Goal: Transaction & Acquisition: Purchase product/service

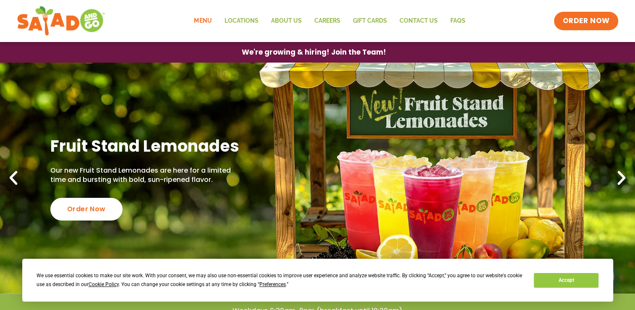
click at [198, 21] on link "Menu" at bounding box center [203, 20] width 30 height 19
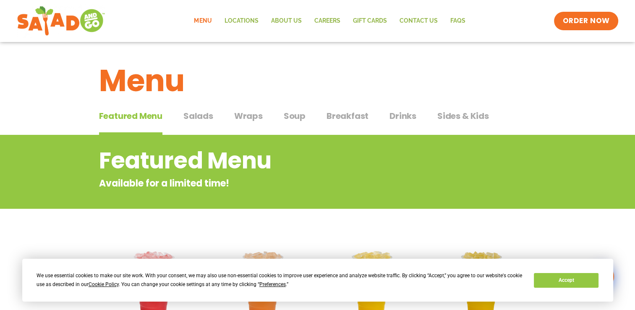
click at [188, 115] on span "Salads" at bounding box center [198, 115] width 30 height 13
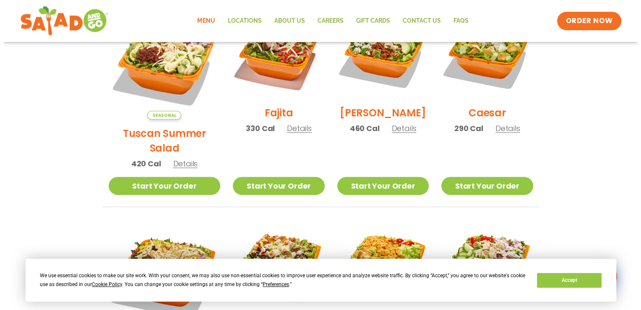
scroll to position [210, 0]
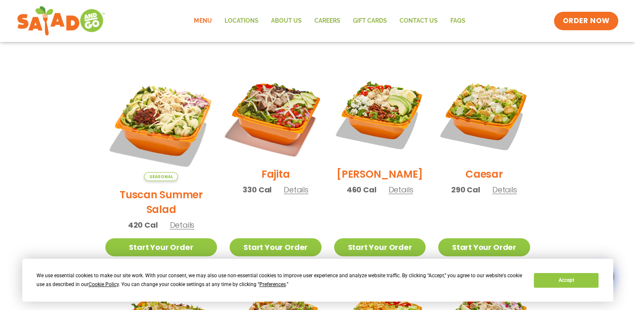
click at [271, 122] on img at bounding box center [274, 114] width 107 height 107
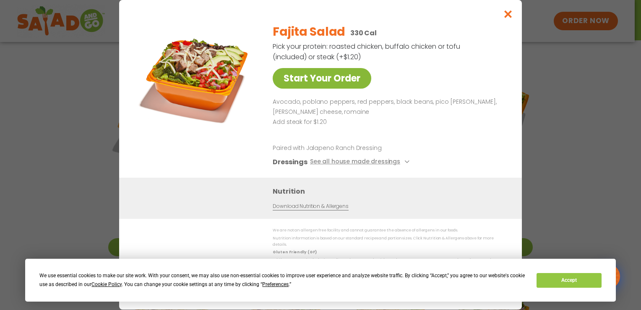
click at [305, 83] on link "Start Your Order" at bounding box center [322, 78] width 99 height 21
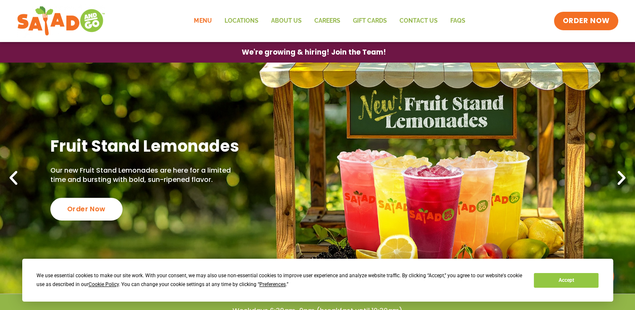
click at [201, 21] on link "Menu" at bounding box center [203, 20] width 30 height 19
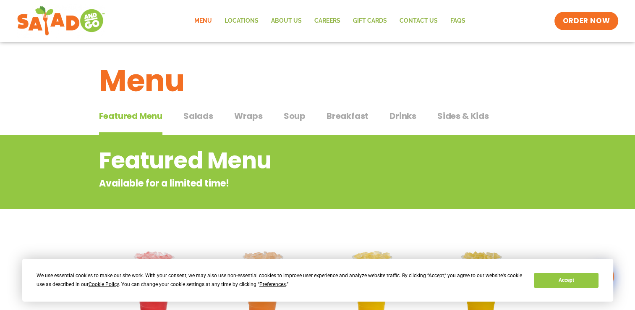
click at [200, 112] on span "Salads" at bounding box center [198, 115] width 30 height 13
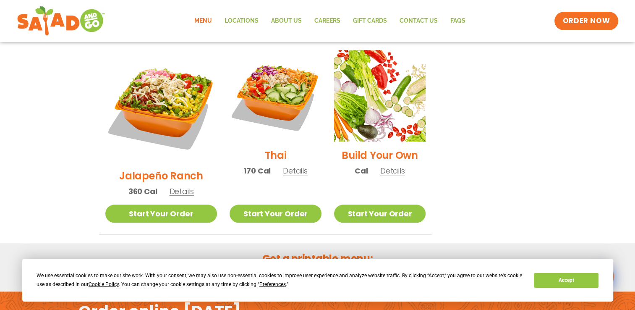
scroll to position [659, 0]
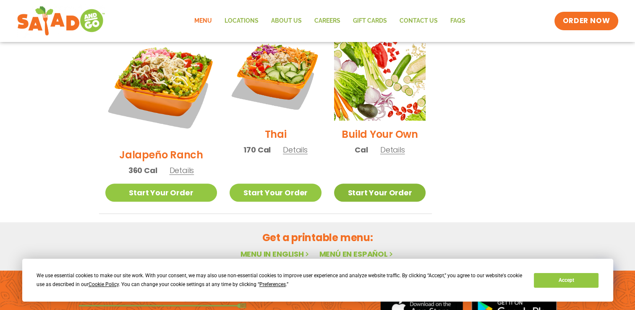
click at [355, 183] on link "Start Your Order" at bounding box center [379, 192] width 91 height 18
